Goal: Browse casually

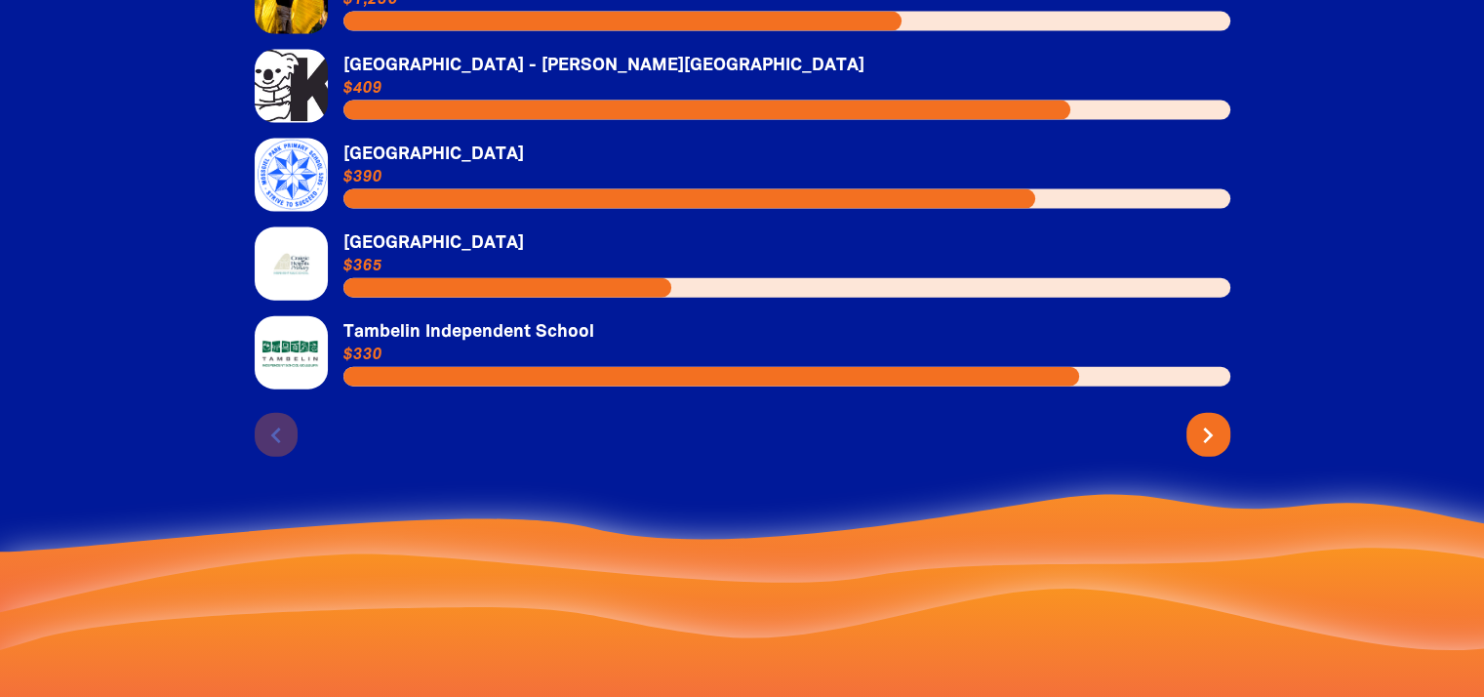
scroll to position [4390, 0]
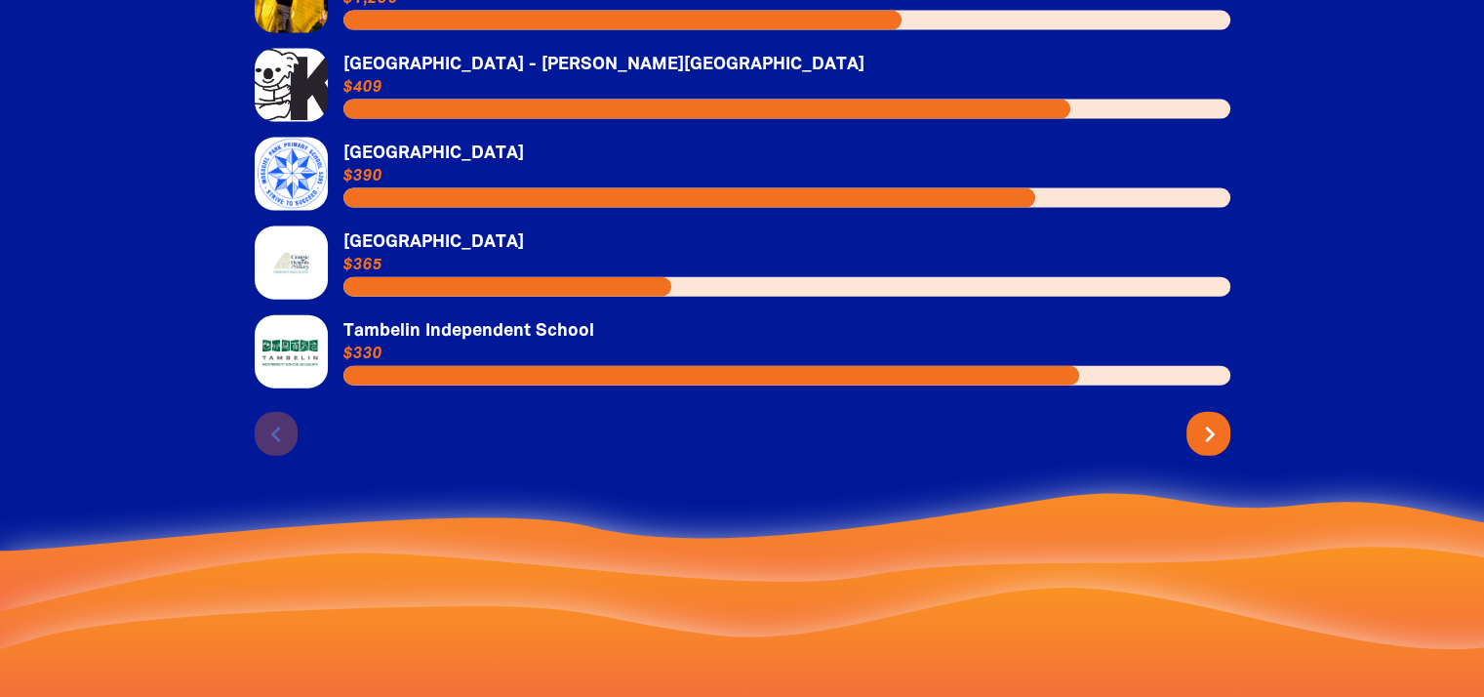
click at [1201, 419] on icon "chevron_right" at bounding box center [1209, 434] width 31 height 31
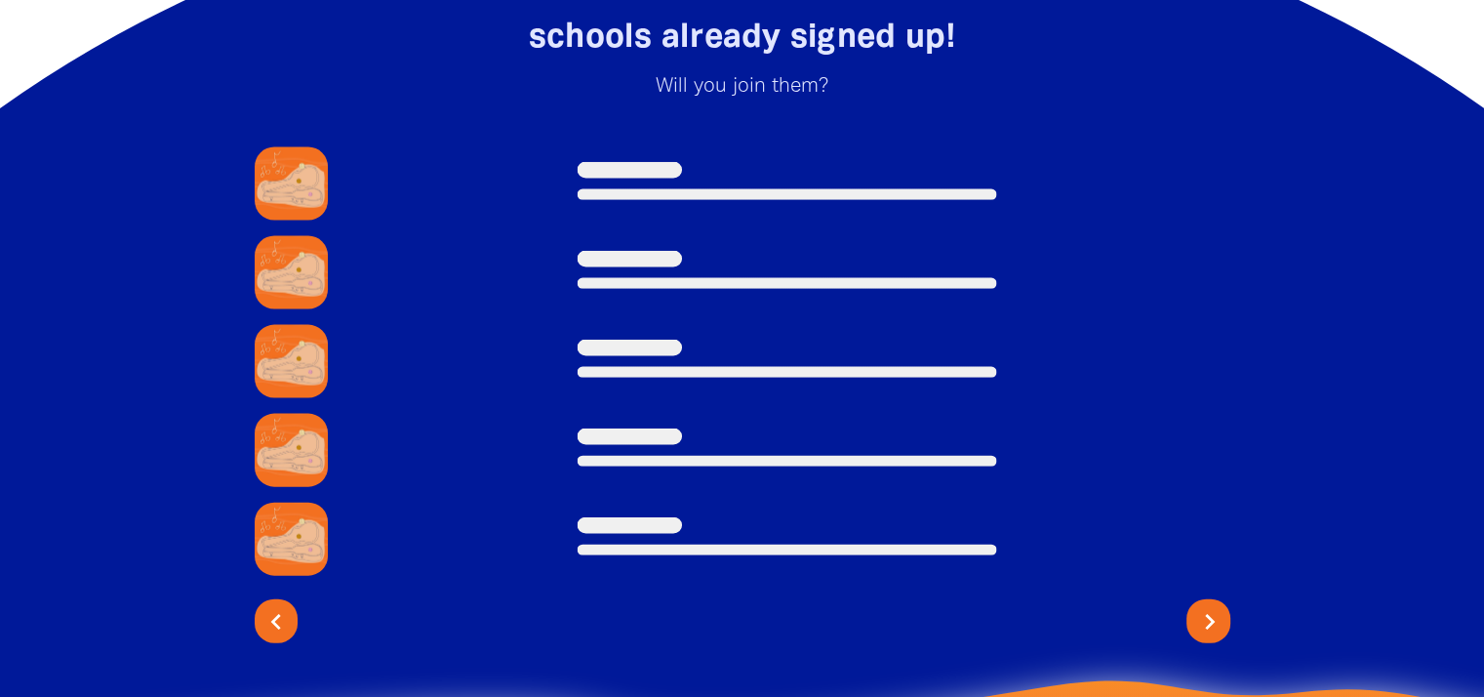
scroll to position [4195, 0]
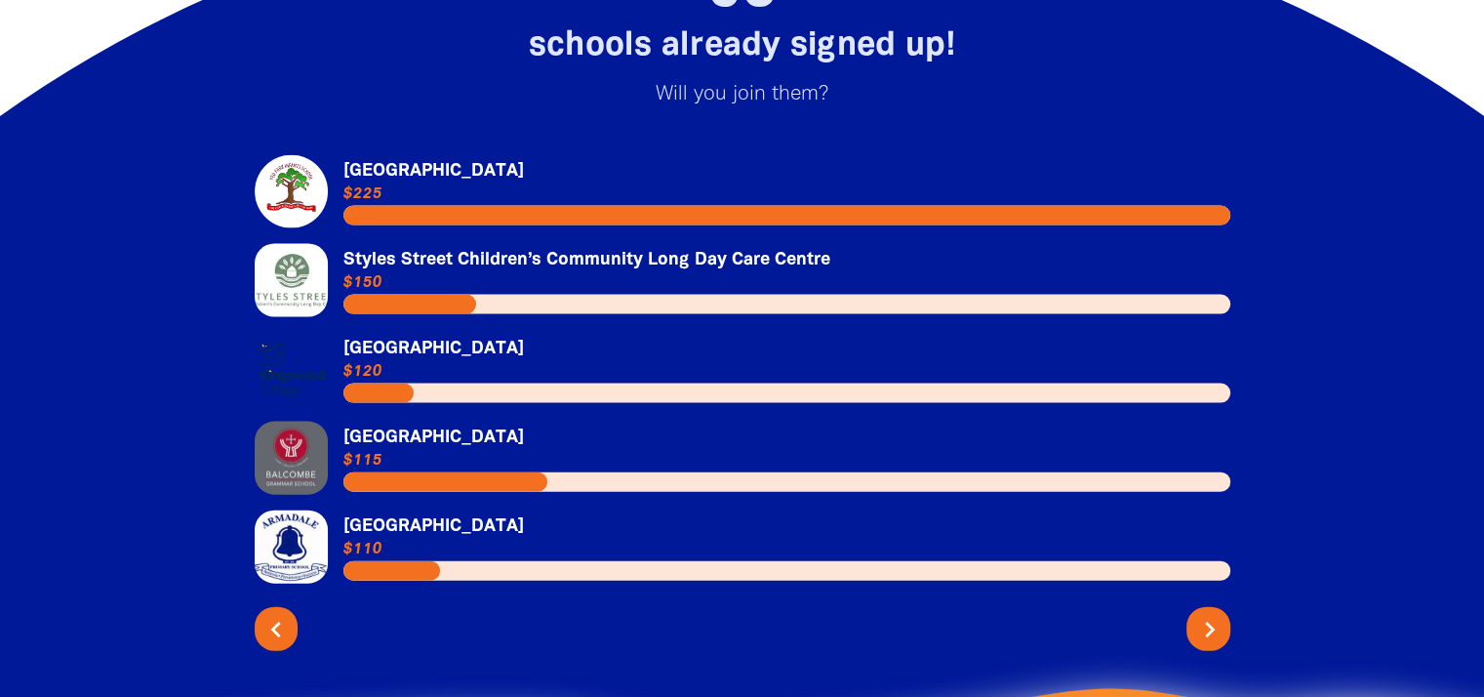
click at [1212, 614] on icon "chevron_right" at bounding box center [1209, 629] width 31 height 31
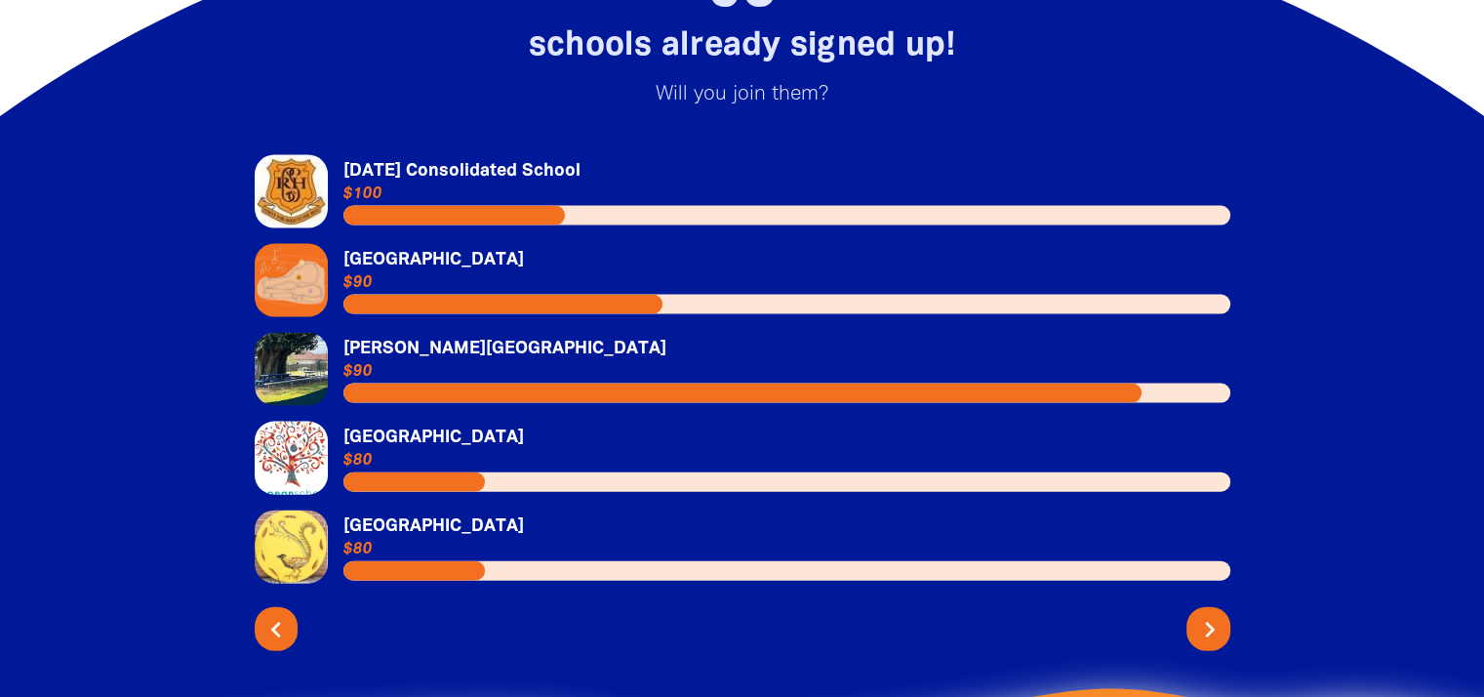
click at [1212, 614] on icon "chevron_right" at bounding box center [1209, 629] width 31 height 31
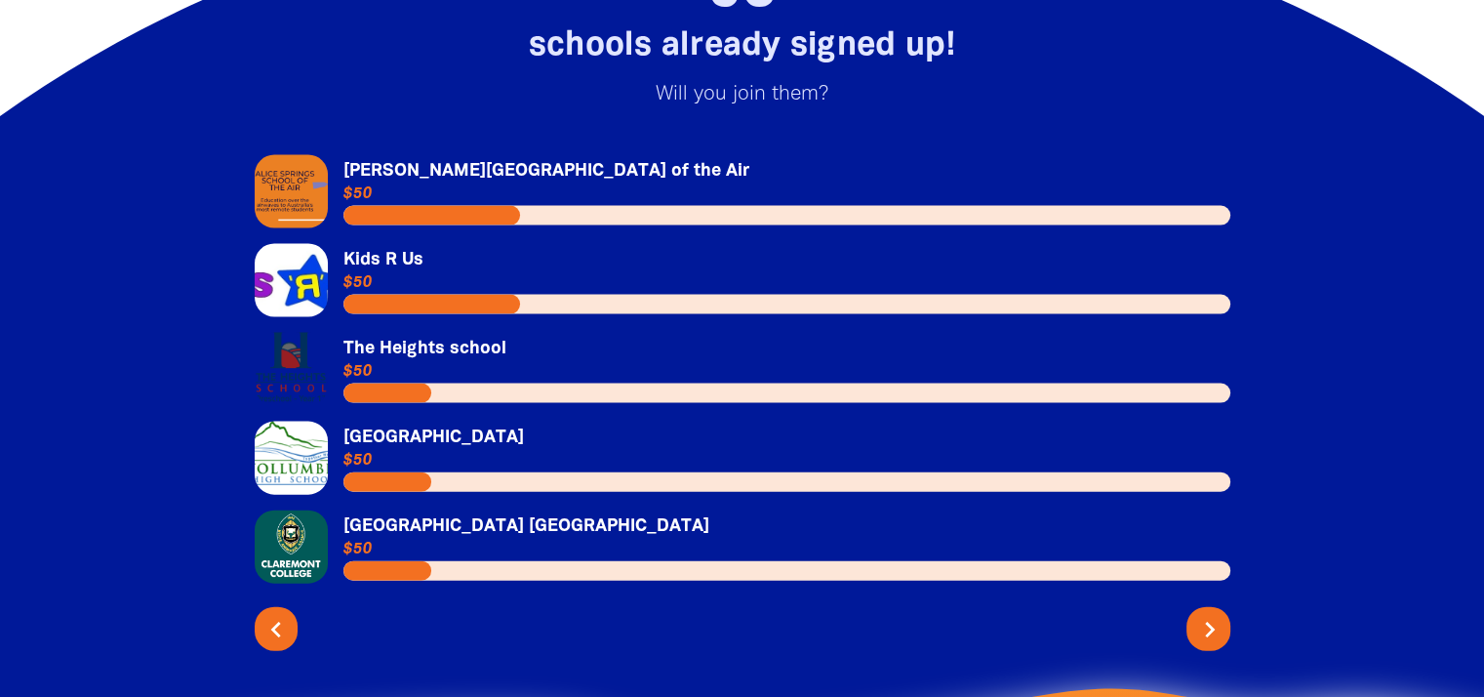
click at [1212, 614] on icon "chevron_right" at bounding box center [1209, 629] width 31 height 31
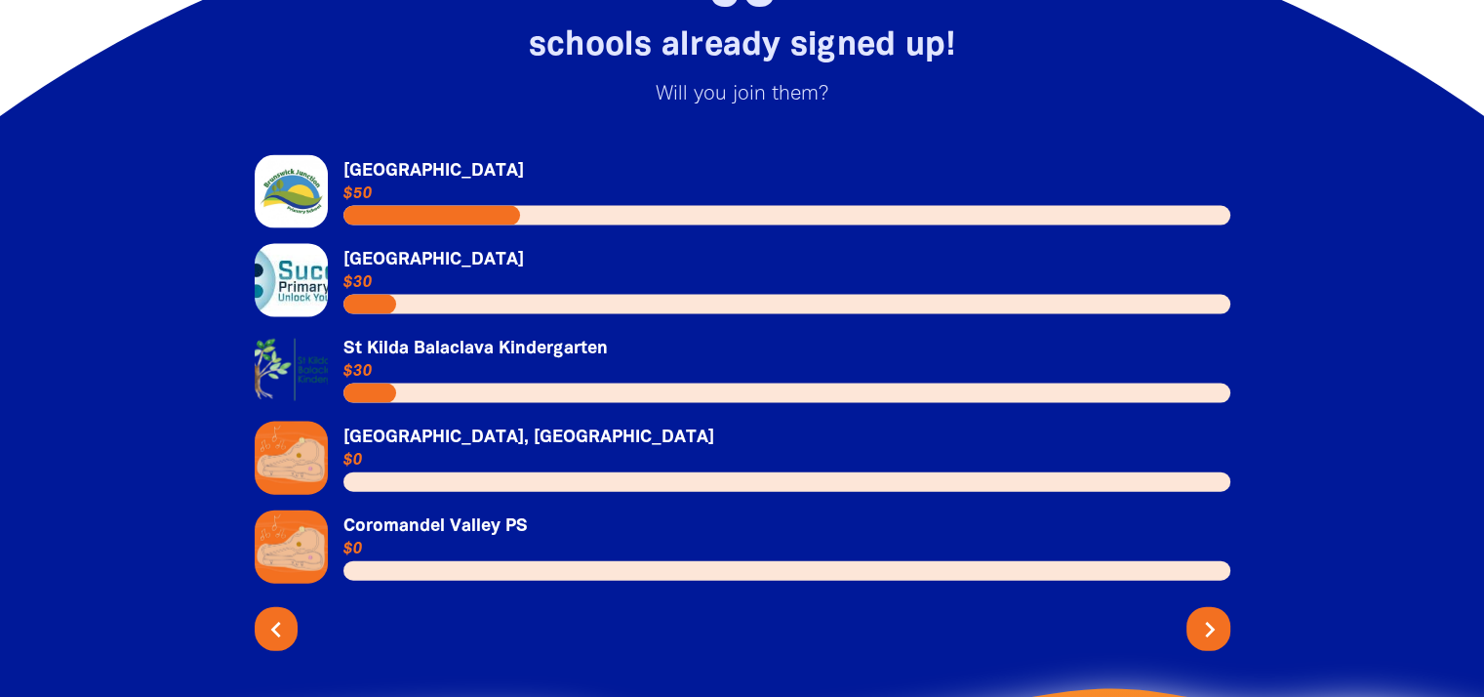
click at [1212, 614] on icon "chevron_right" at bounding box center [1209, 629] width 31 height 31
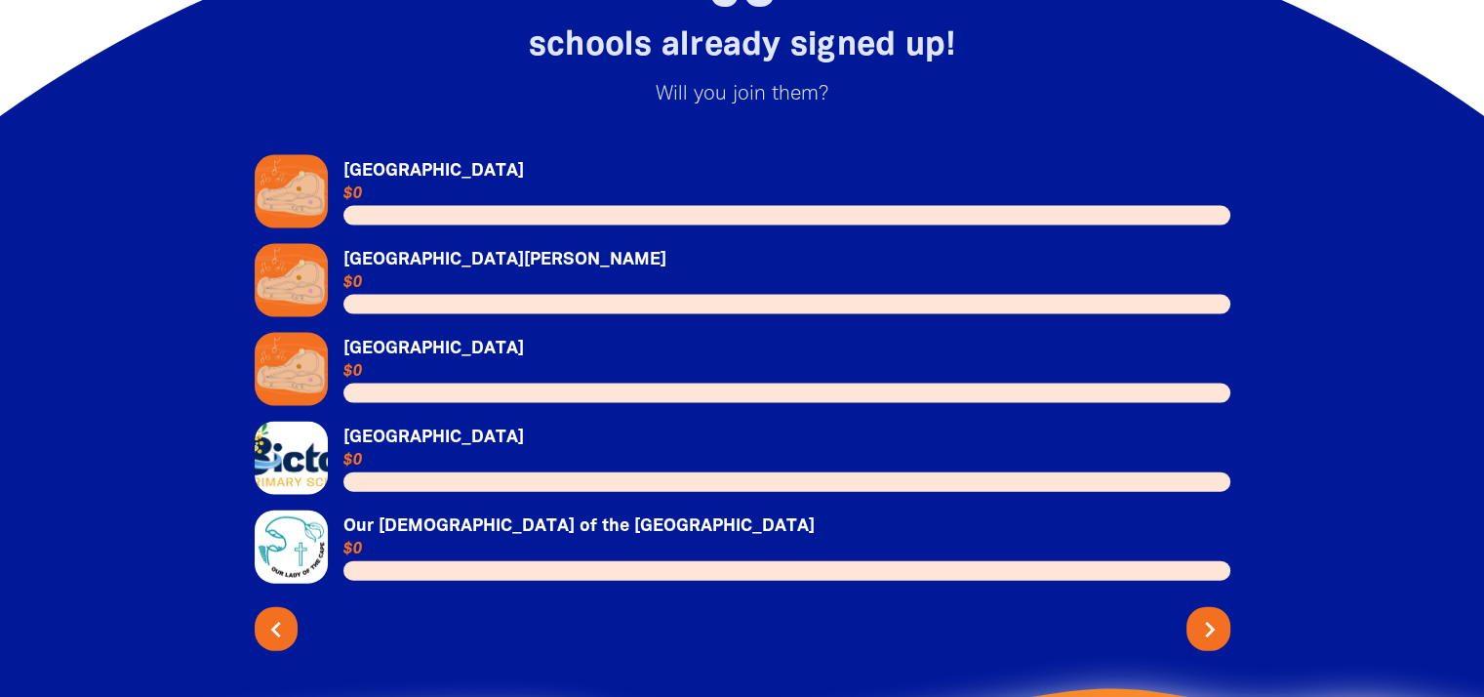
click at [1212, 614] on icon "chevron_right" at bounding box center [1209, 629] width 31 height 31
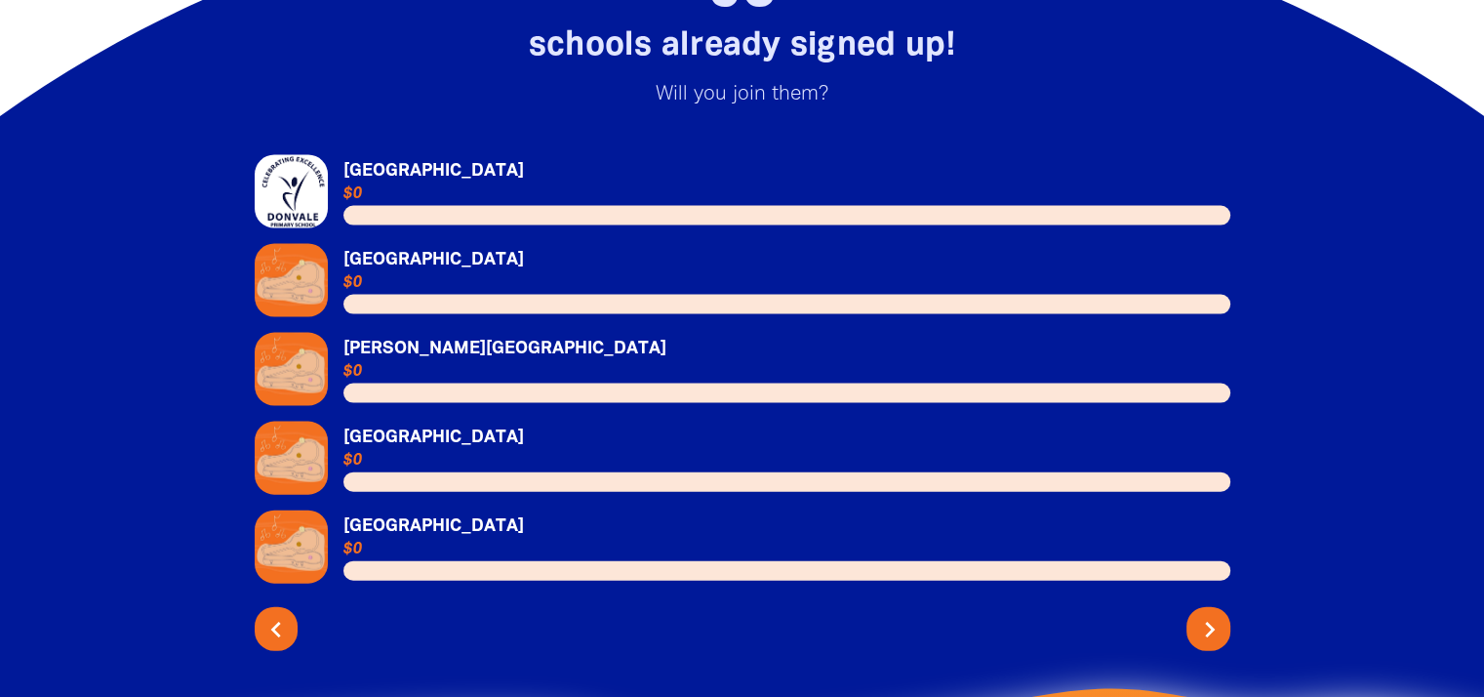
click at [1212, 614] on icon "chevron_right" at bounding box center [1209, 629] width 31 height 31
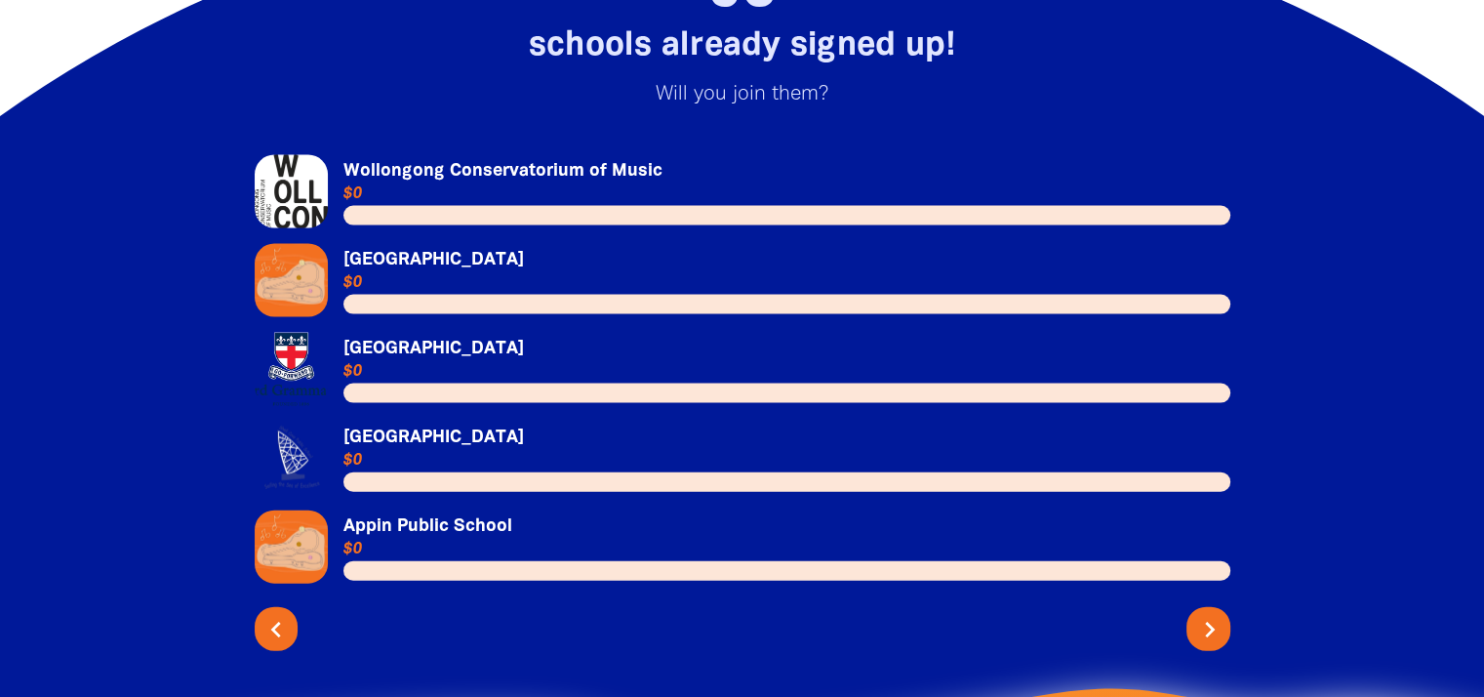
click at [1212, 614] on icon "chevron_right" at bounding box center [1209, 629] width 31 height 31
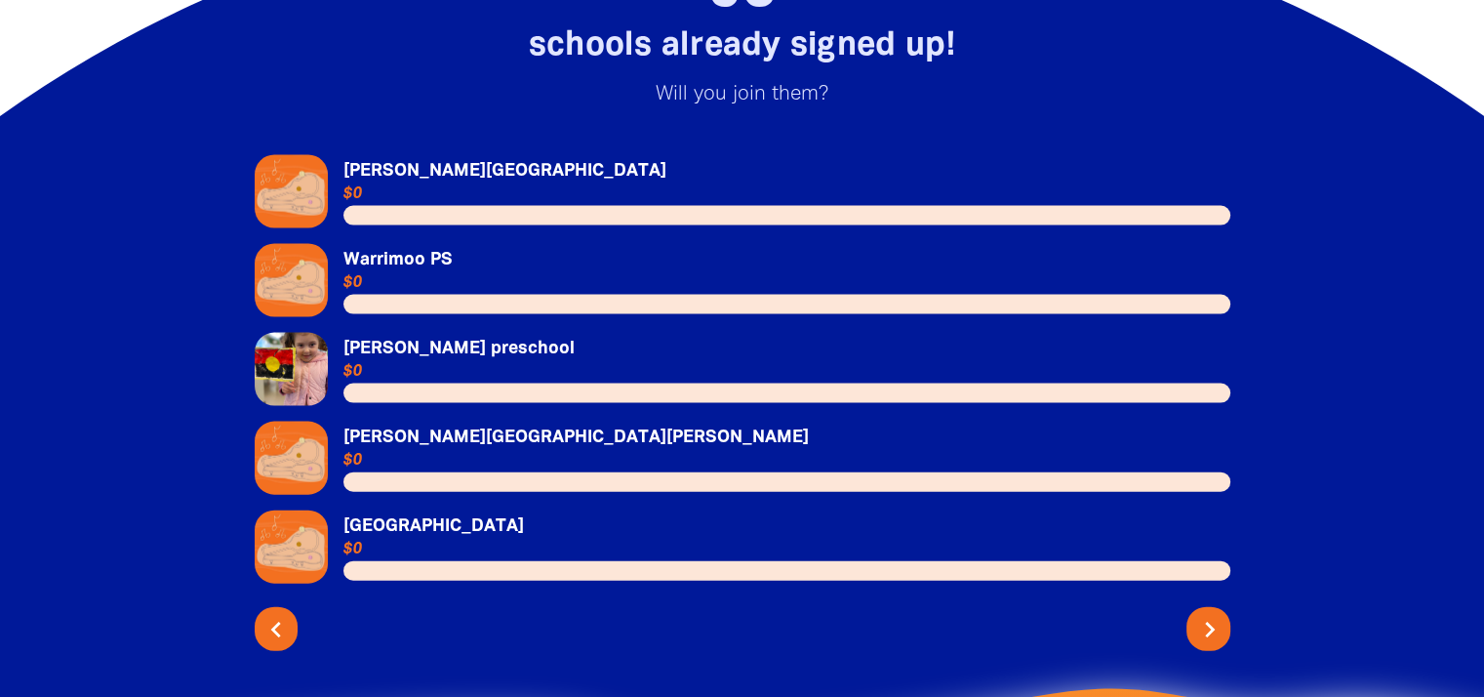
click at [1212, 614] on icon "chevron_right" at bounding box center [1209, 629] width 31 height 31
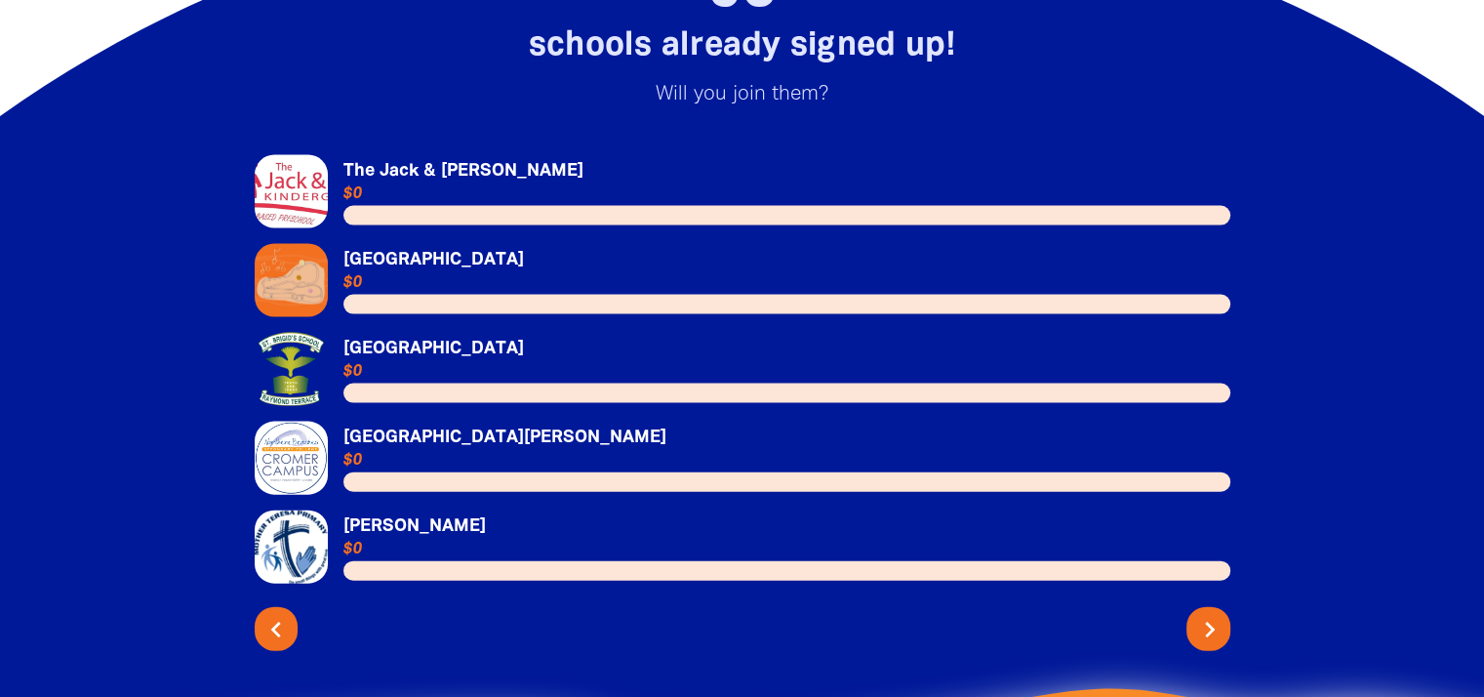
click at [1212, 614] on icon "chevron_right" at bounding box center [1209, 629] width 31 height 31
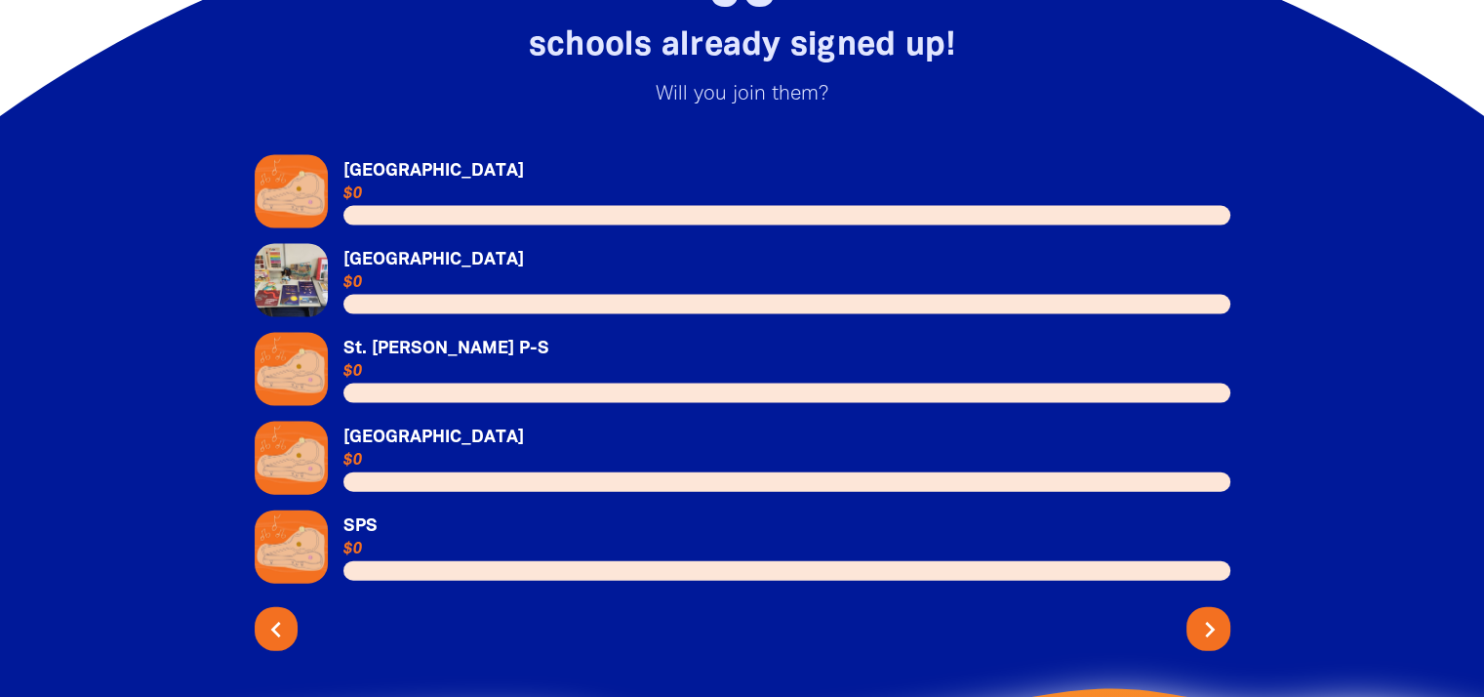
click at [1212, 614] on icon "chevron_right" at bounding box center [1209, 629] width 31 height 31
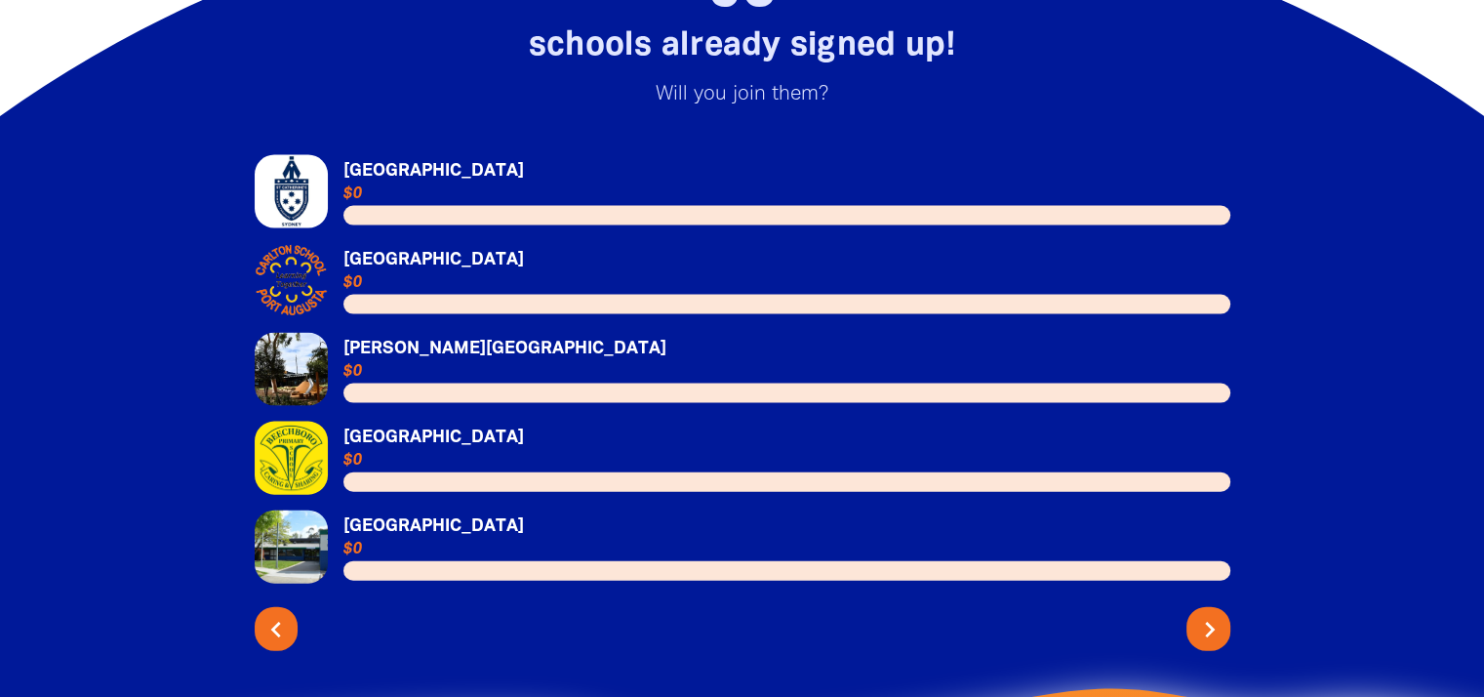
click at [1212, 614] on icon "chevron_right" at bounding box center [1209, 629] width 31 height 31
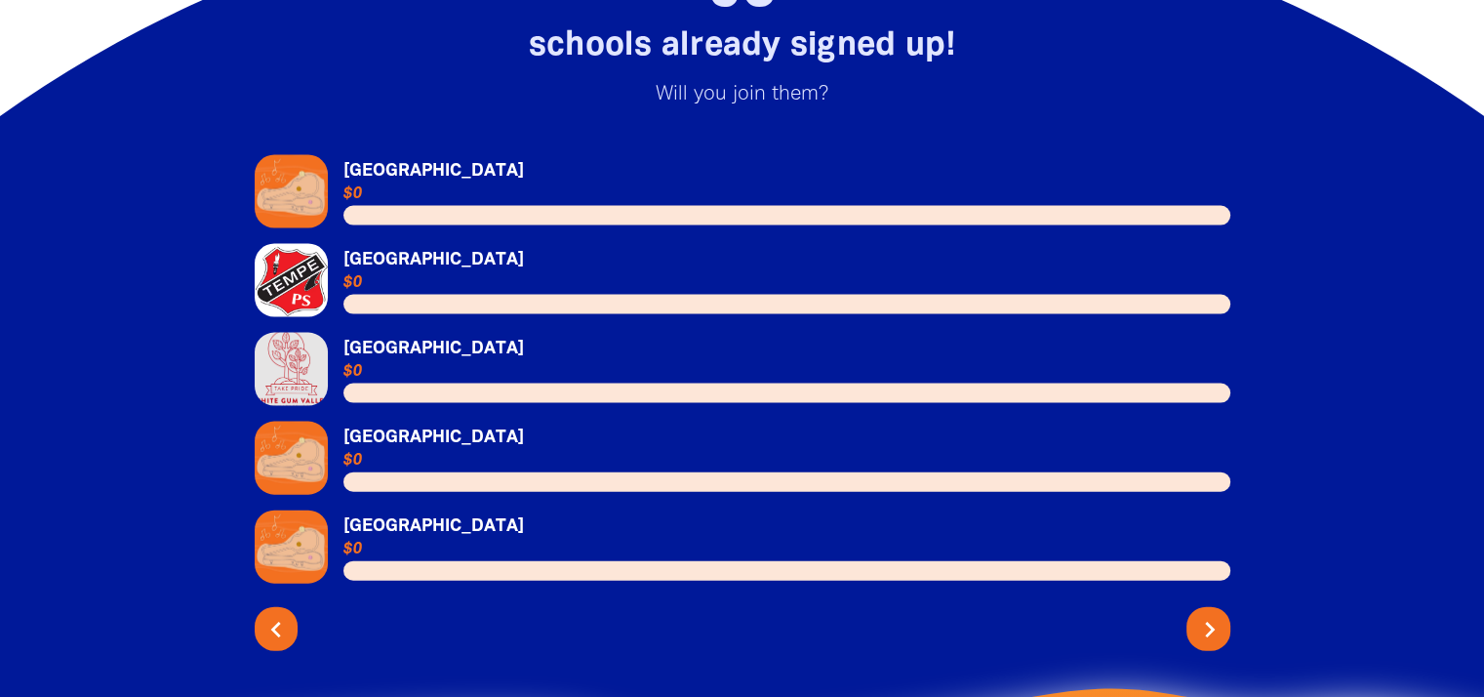
click at [1212, 614] on icon "chevron_right" at bounding box center [1209, 629] width 31 height 31
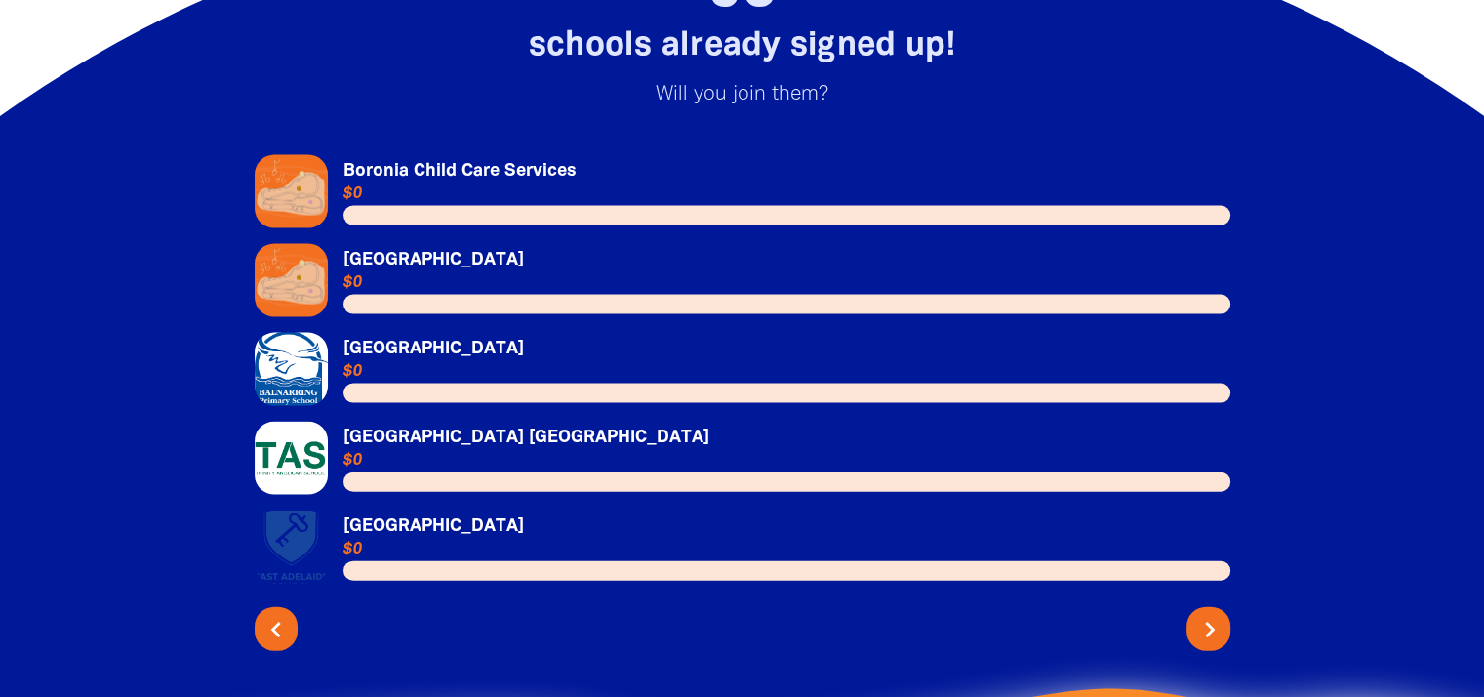
click at [1212, 614] on icon "chevron_right" at bounding box center [1209, 629] width 31 height 31
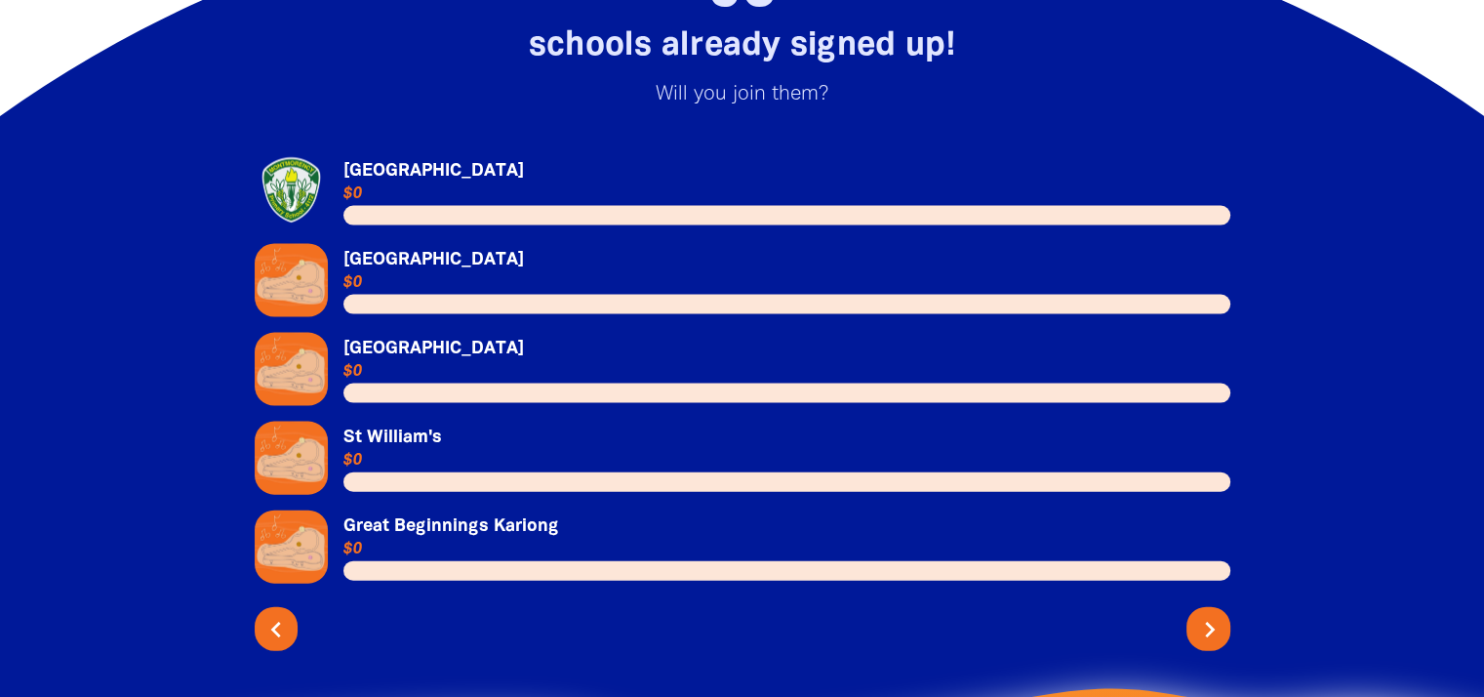
click at [1212, 614] on icon "chevron_right" at bounding box center [1209, 629] width 31 height 31
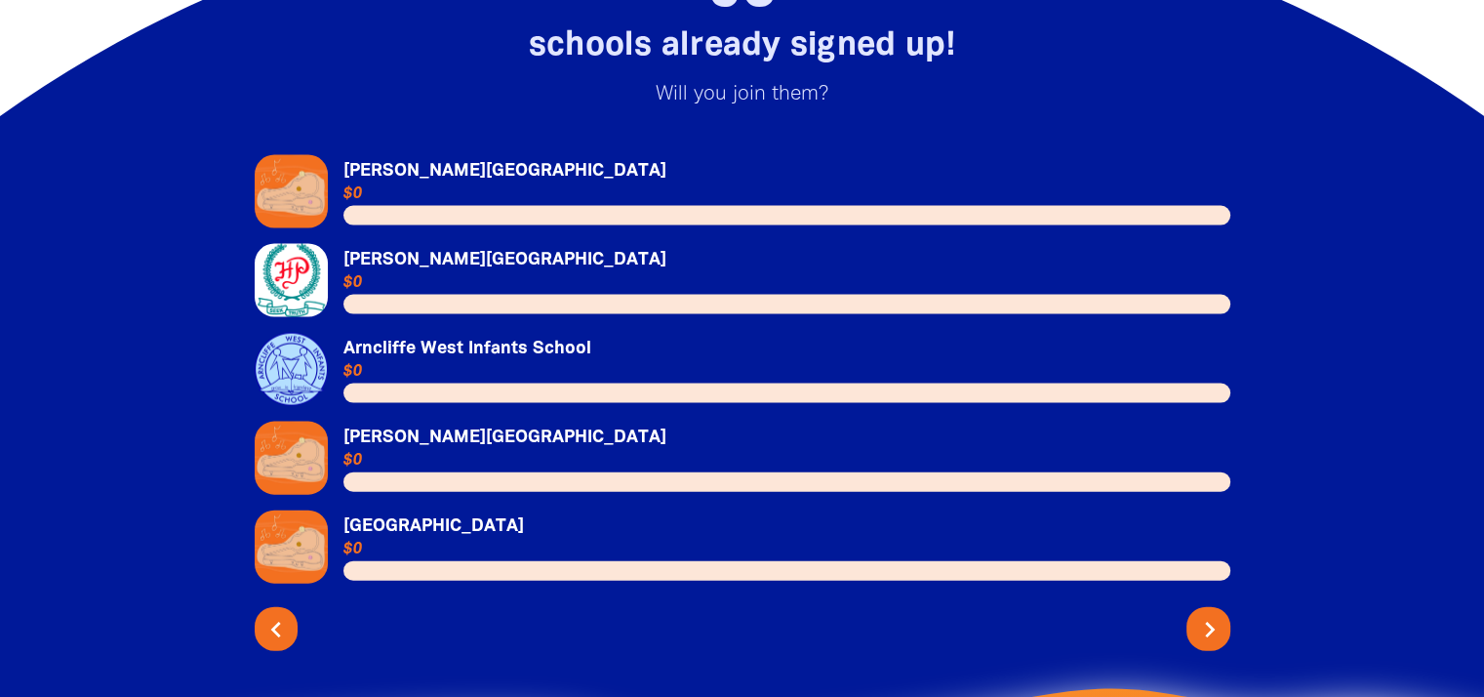
click at [1212, 614] on icon "chevron_right" at bounding box center [1209, 629] width 31 height 31
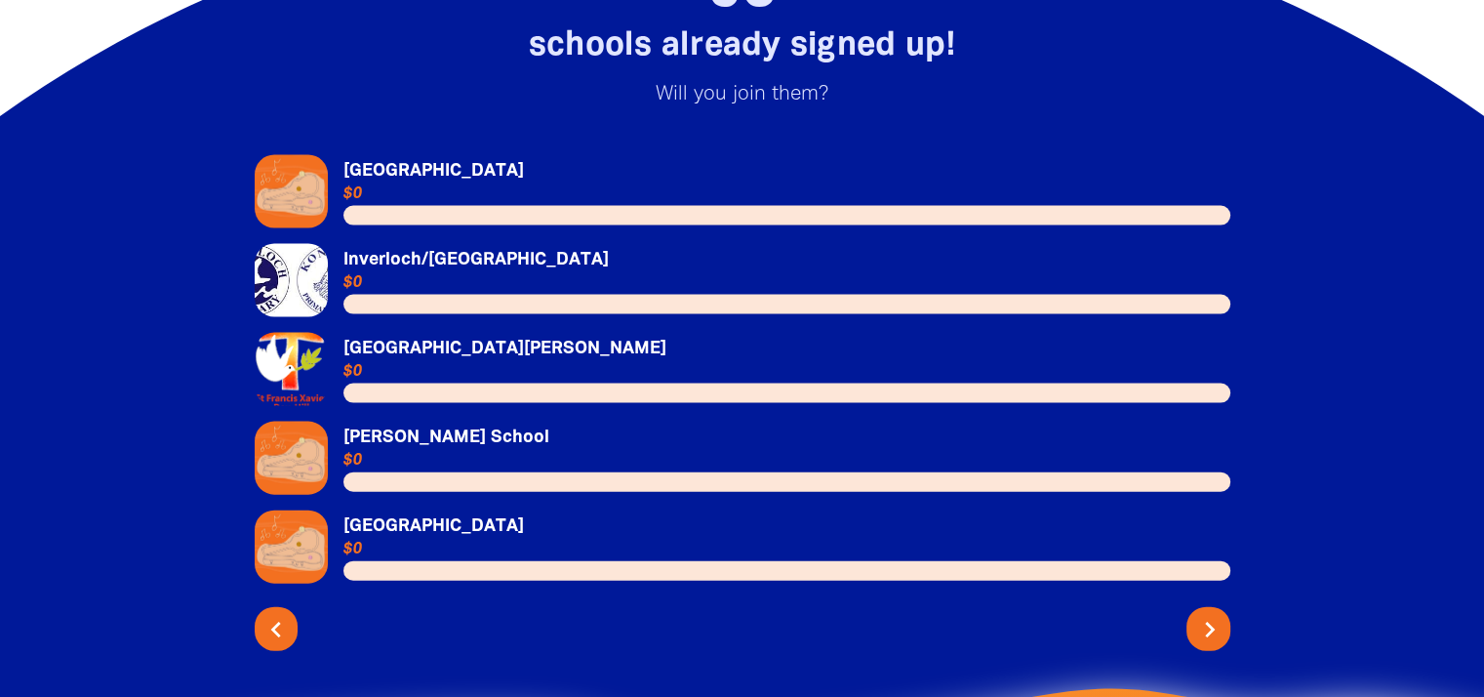
click at [1212, 614] on icon "chevron_right" at bounding box center [1209, 629] width 31 height 31
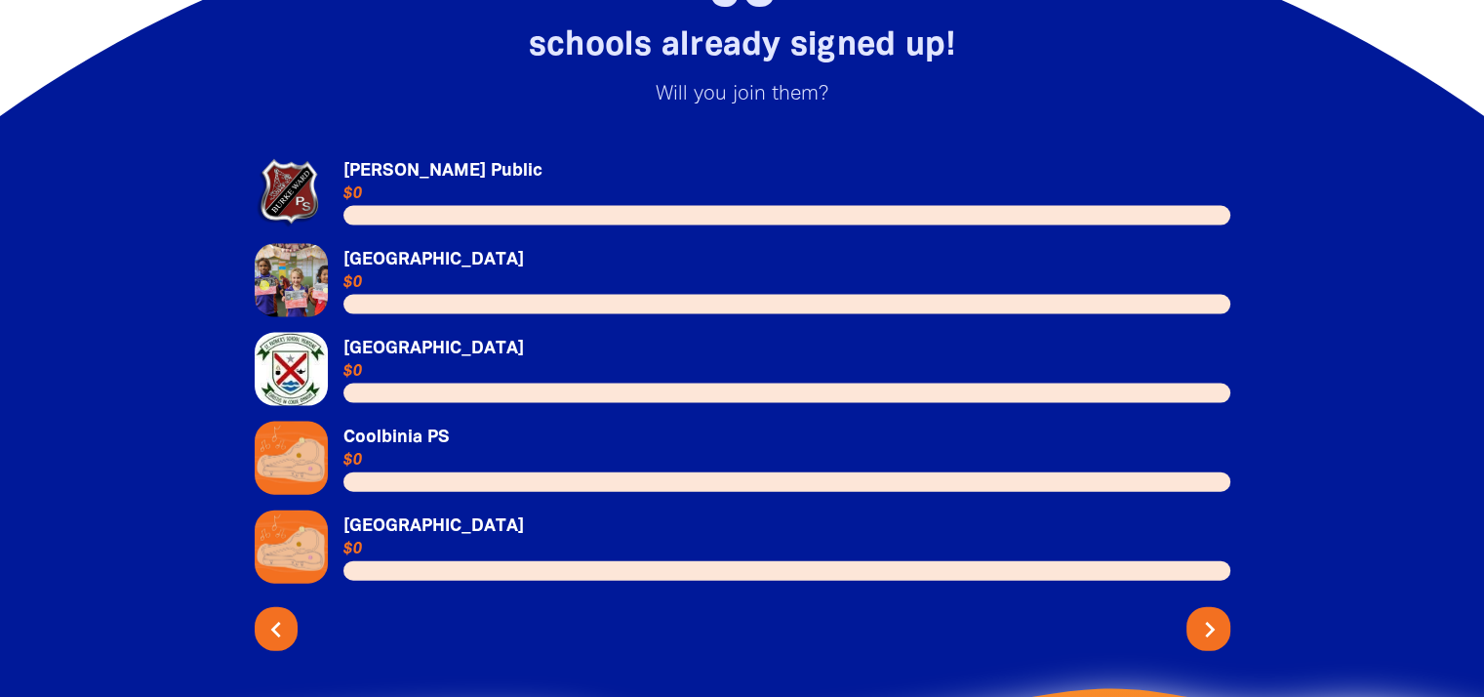
click at [1212, 614] on icon "chevron_right" at bounding box center [1209, 629] width 31 height 31
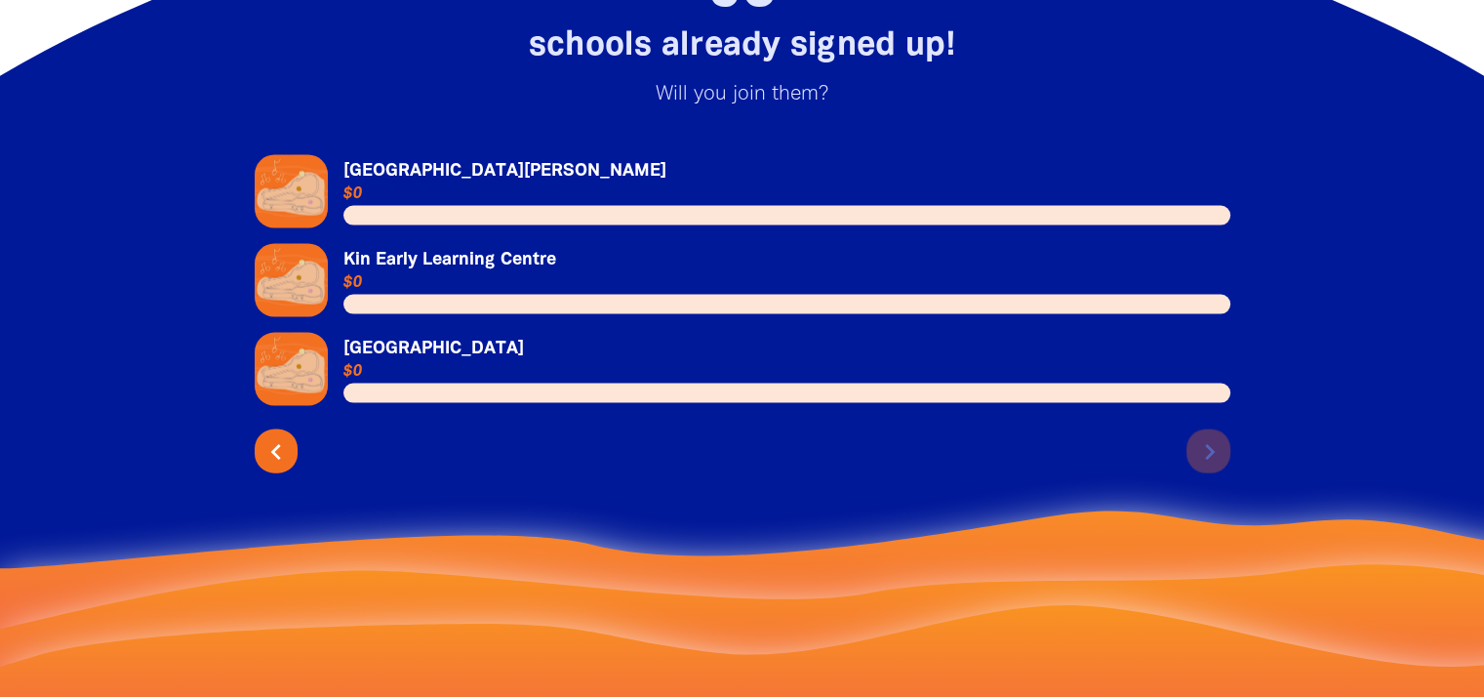
click at [1212, 602] on div "93 schools already signed up! Will you join them? Link to [GEOGRAPHIC_DATA][PER…" at bounding box center [742, 310] width 1112 height 755
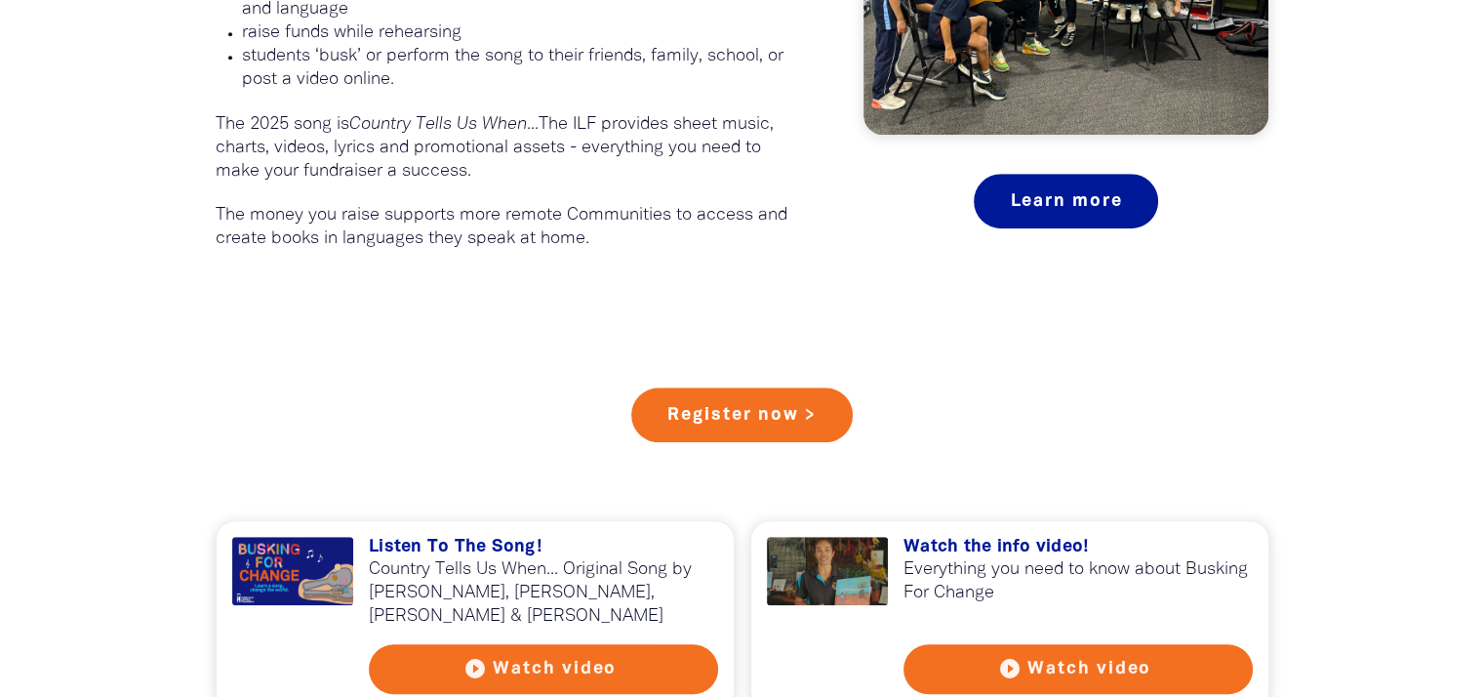
scroll to position [1659, 0]
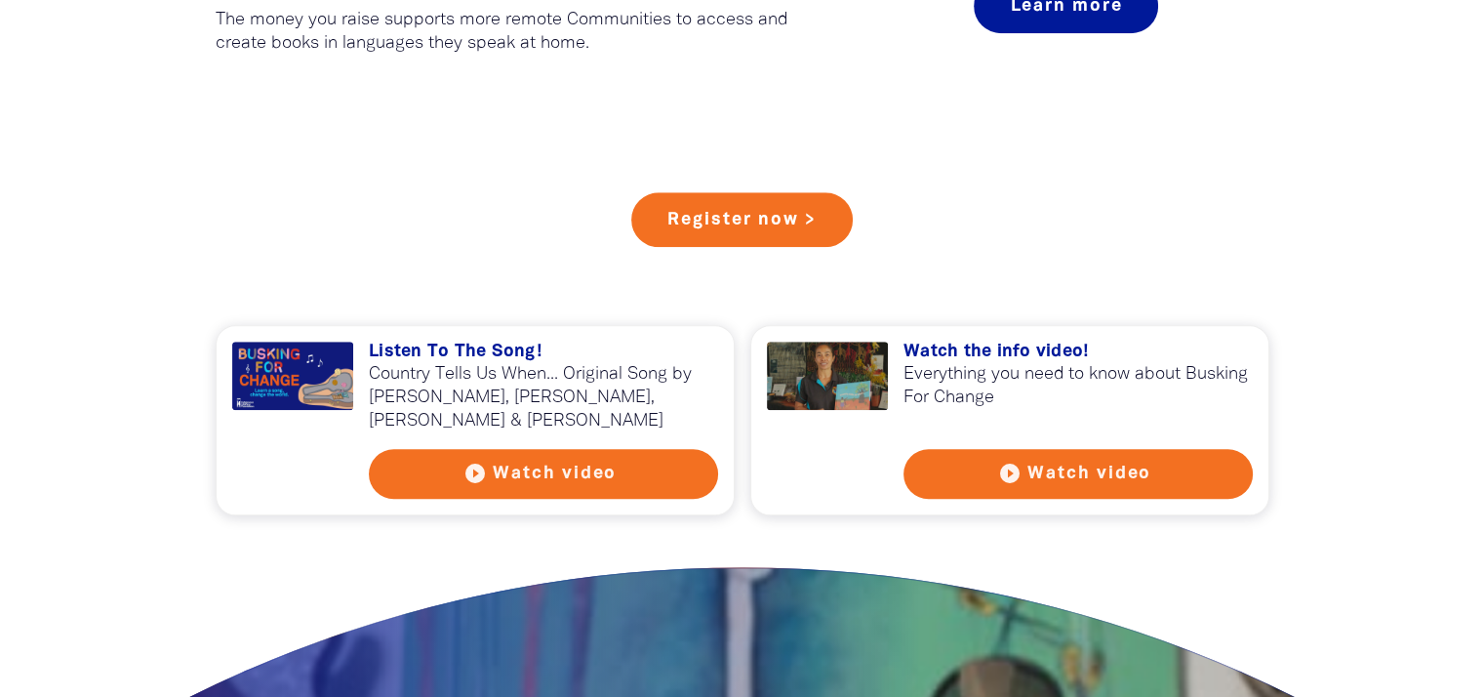
click at [554, 468] on button "play_circle_filled Watch video" at bounding box center [543, 474] width 349 height 50
